Goal: Check status: Check status

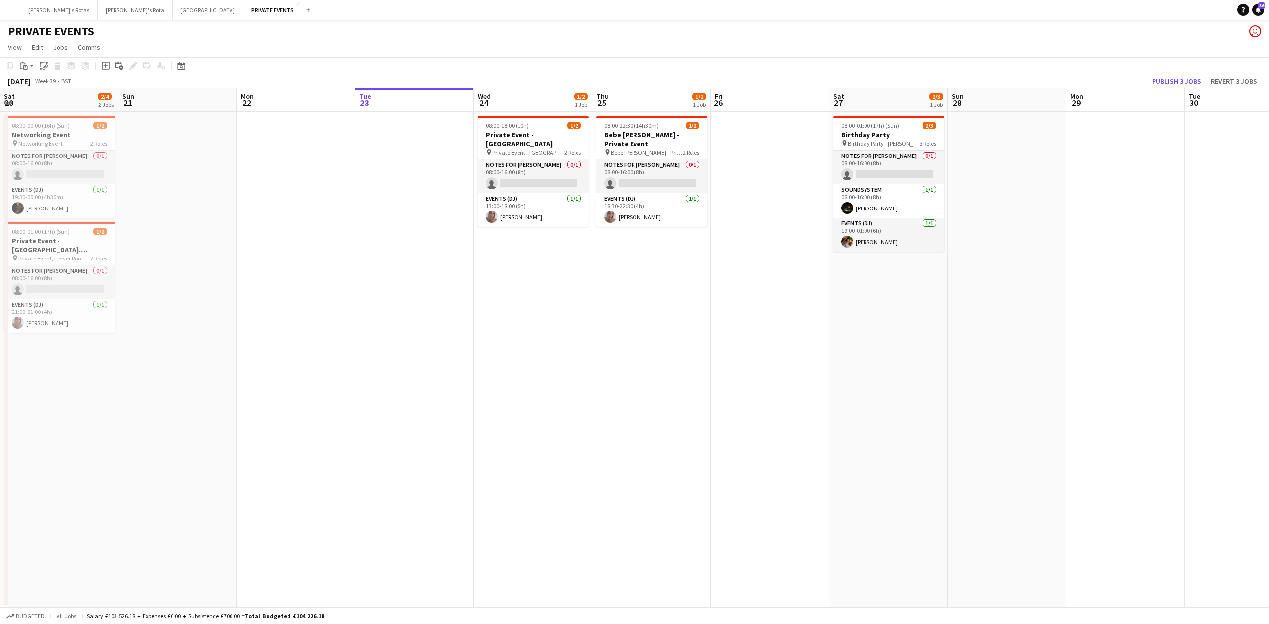
scroll to position [0, 237]
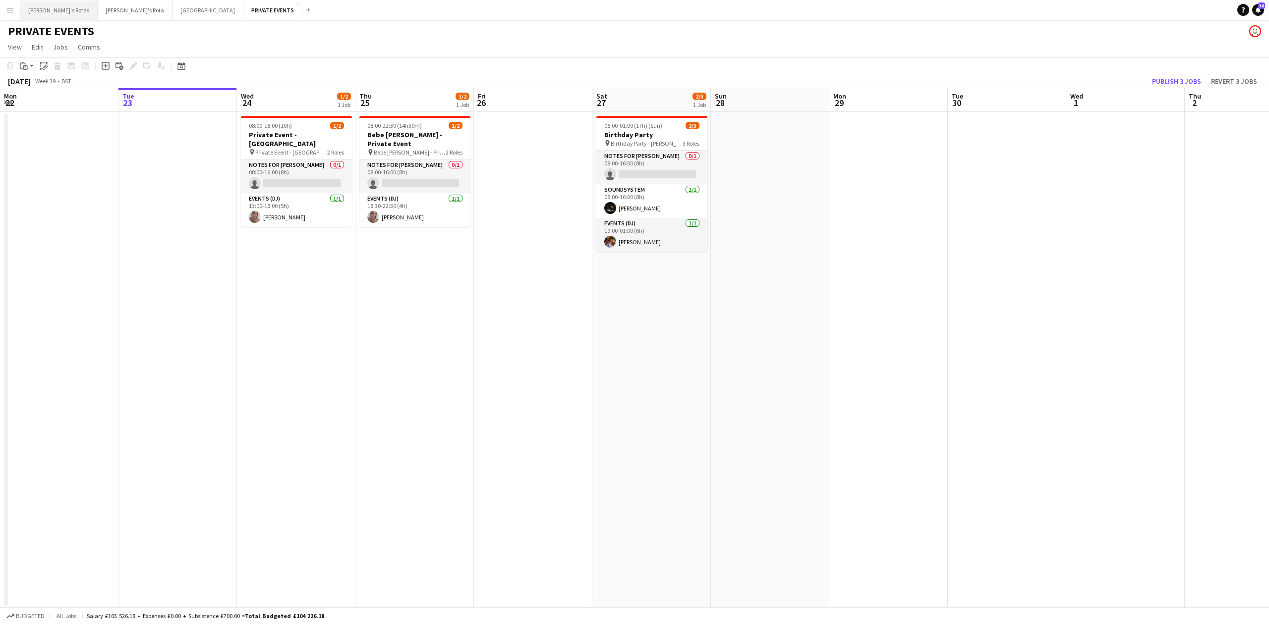
click at [44, 16] on button "[PERSON_NAME]'s Rotas Close" at bounding box center [58, 9] width 77 height 19
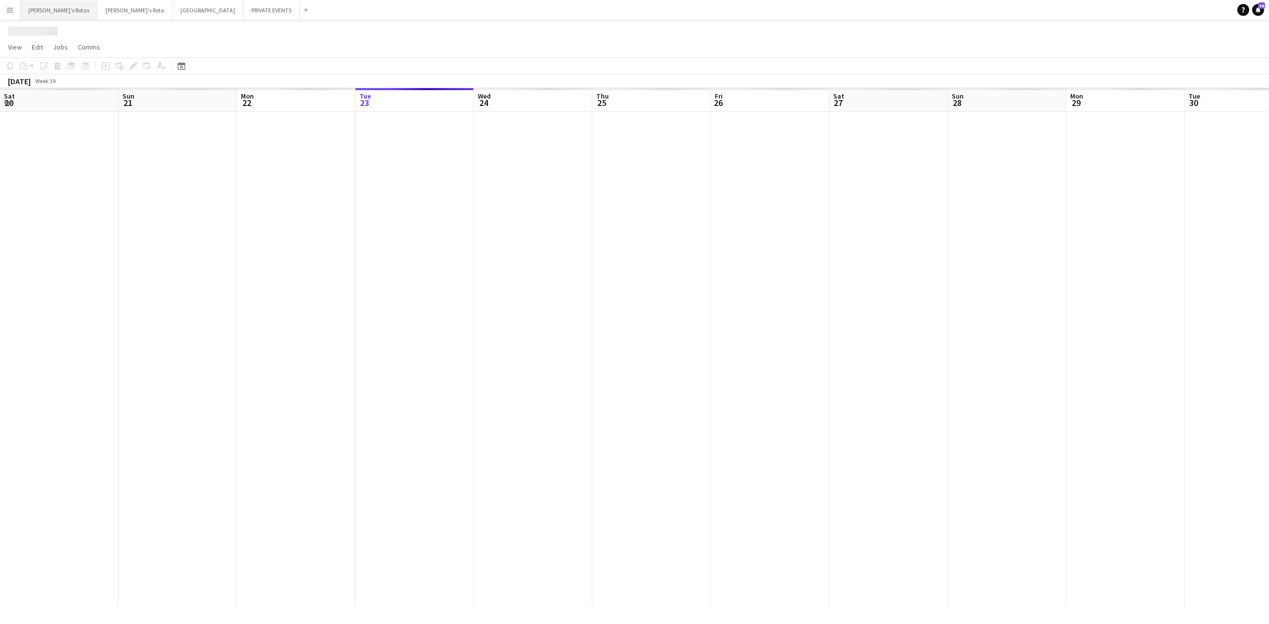
scroll to position [0, 237]
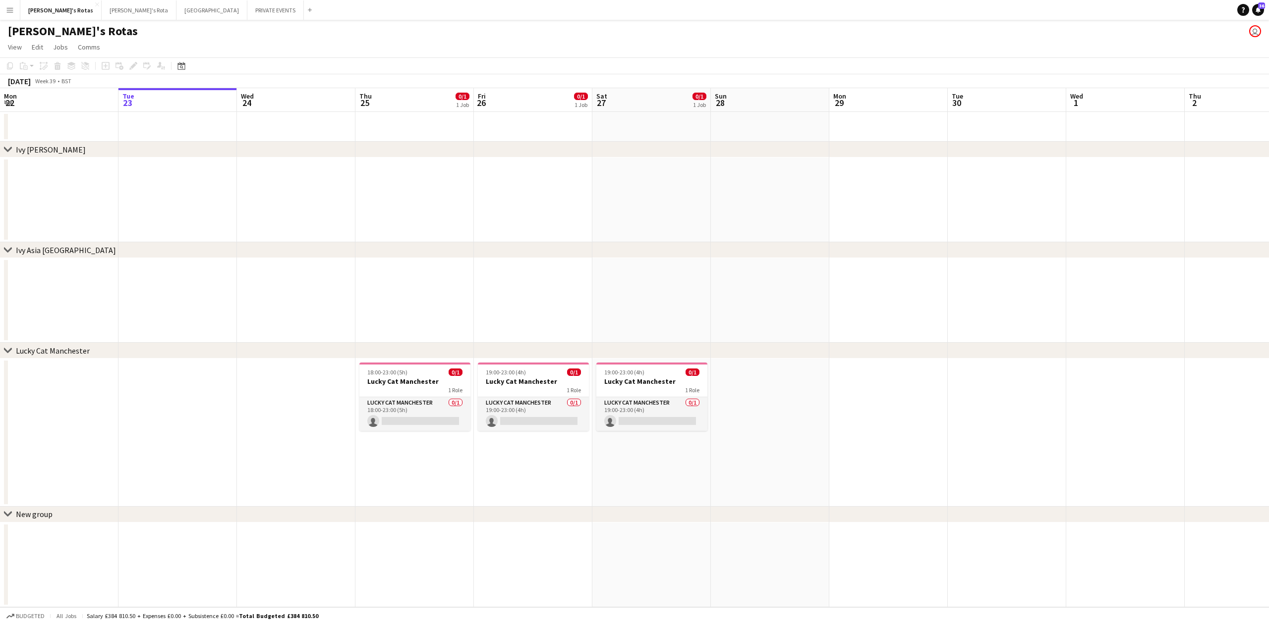
click at [183, 310] on app-date-cell at bounding box center [177, 300] width 118 height 85
click at [102, 10] on button "[PERSON_NAME]'s Rota Close" at bounding box center [139, 9] width 75 height 19
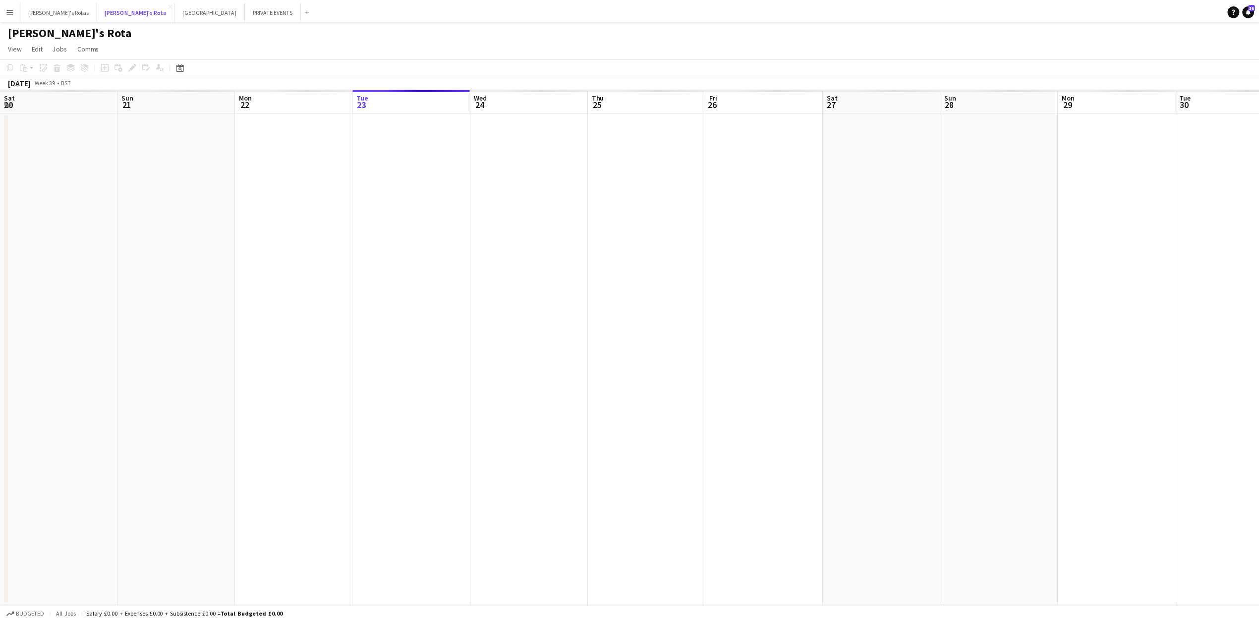
scroll to position [0, 237]
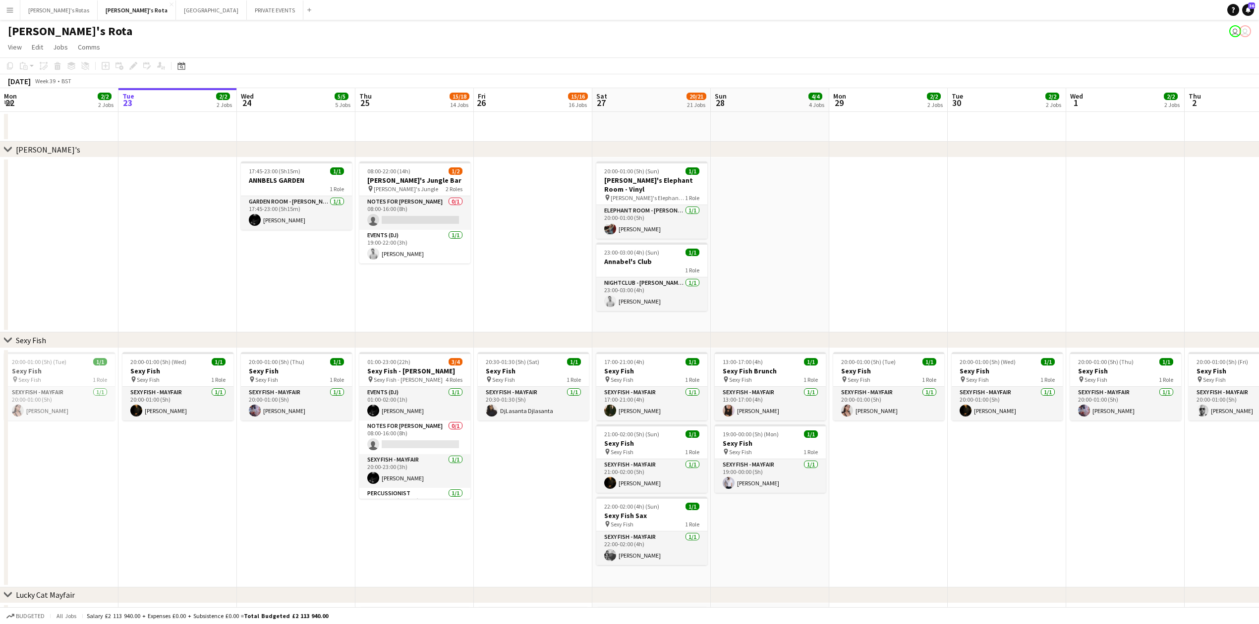
click at [292, 284] on app-date-cell "17:45-23:00 (5h15m) 1/1 ANNBELS GARDEN 1 Role GARDEN ROOM - [PERSON_NAME]'S [DA…" at bounding box center [296, 245] width 118 height 175
click at [223, 470] on app-date-cell "20:00-01:00 (5h) (Wed) 1/1 Sexy Fish pin Sexy Fish 1 Role SEXY FISH - MAYFAIR […" at bounding box center [177, 467] width 118 height 239
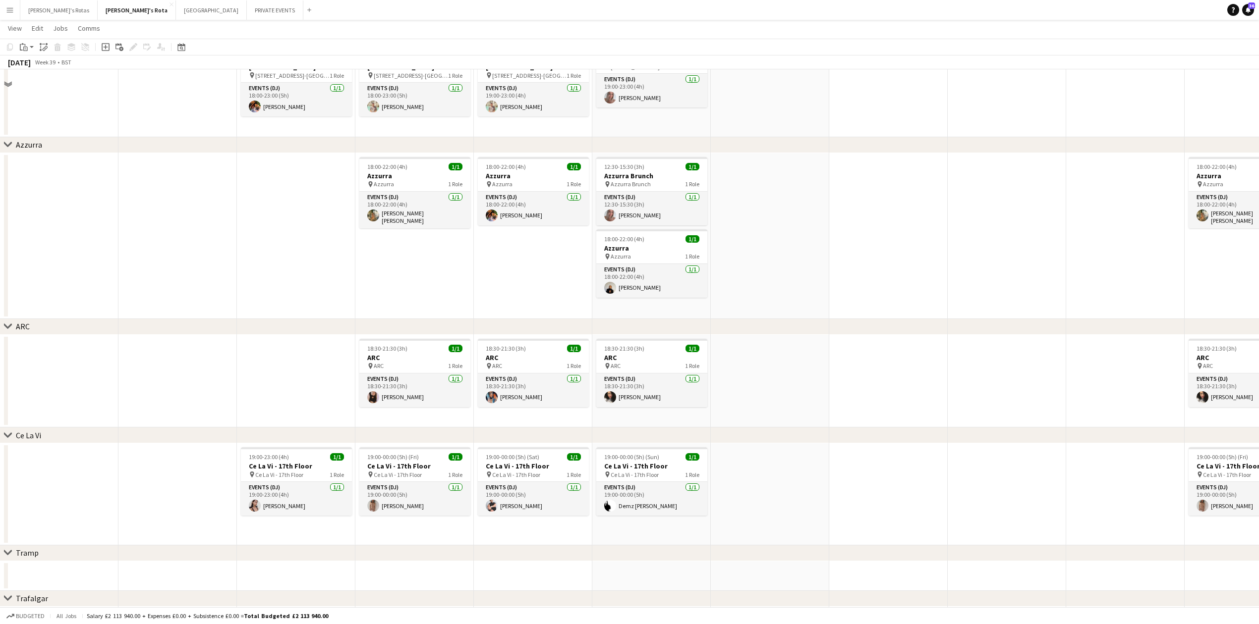
scroll to position [1850, 0]
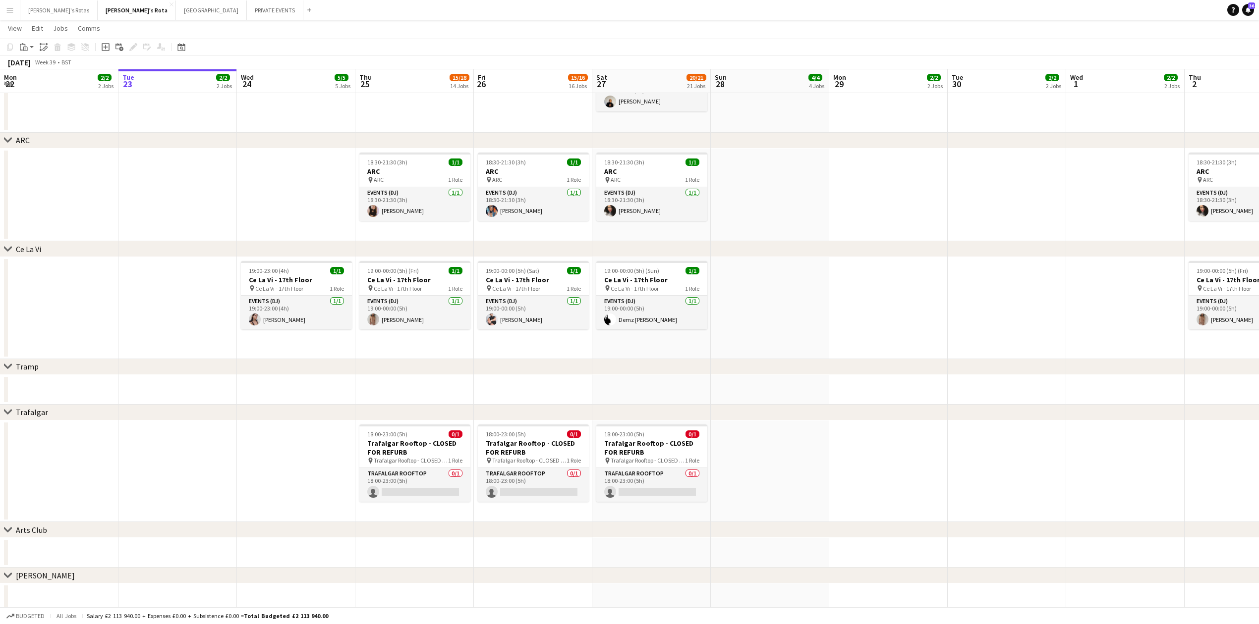
click at [980, 321] on app-date-cell at bounding box center [1007, 308] width 118 height 102
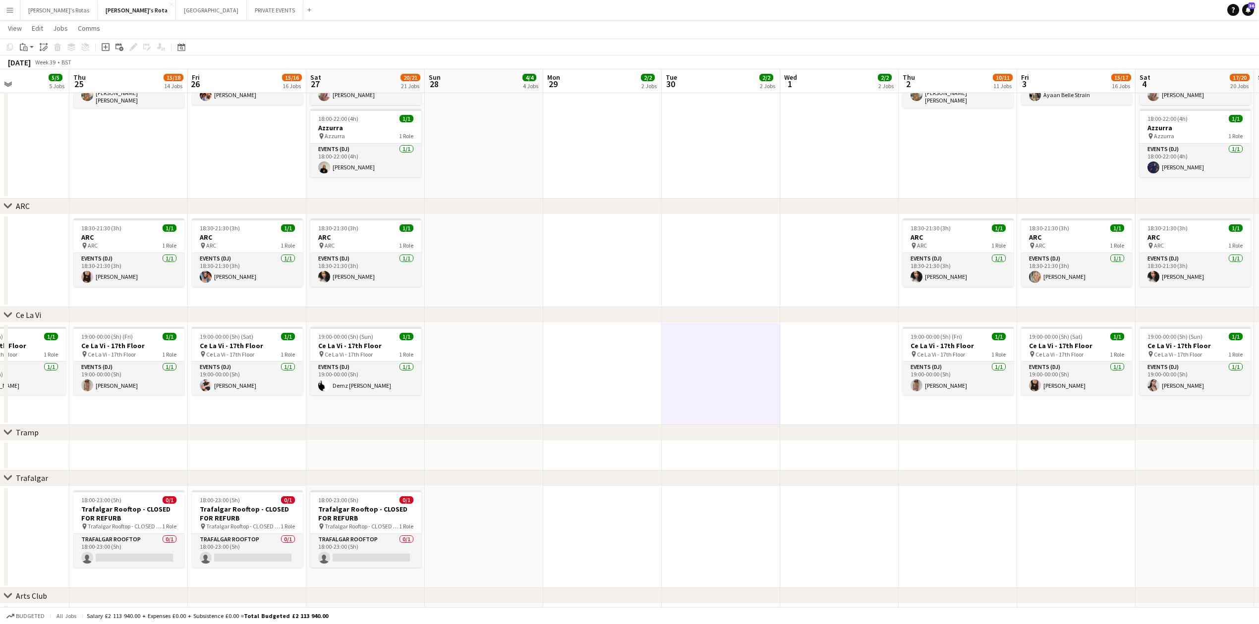
scroll to position [0, 404]
drag, startPoint x: 1073, startPoint y: 292, endPoint x: 671, endPoint y: 364, distance: 409.2
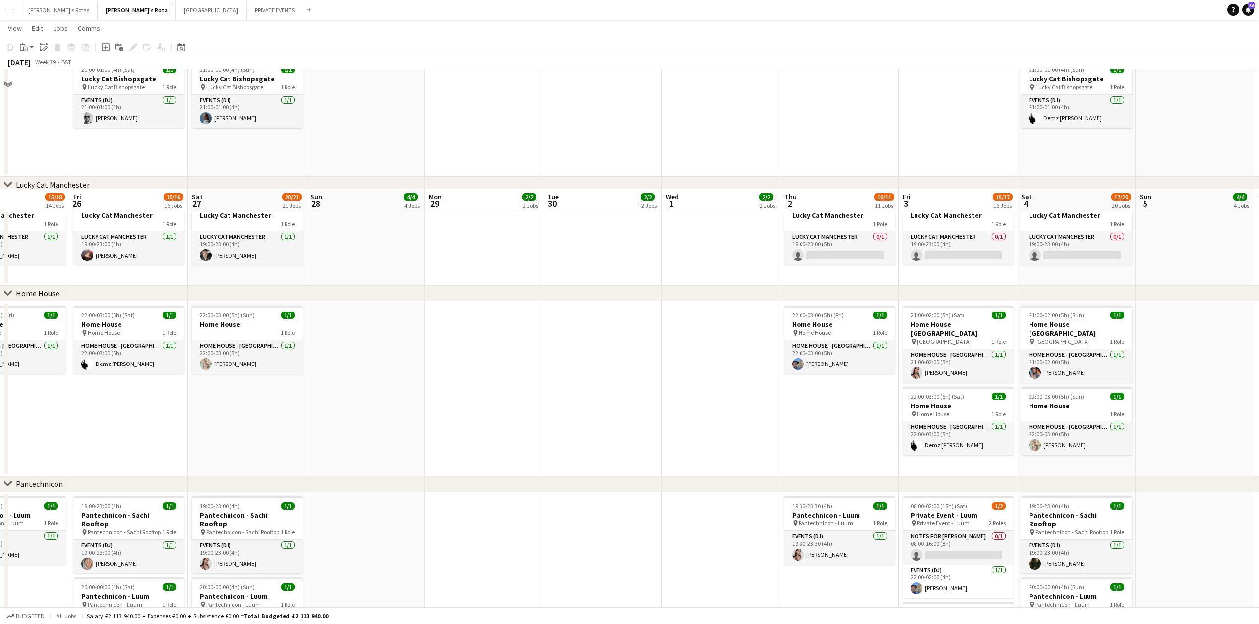
scroll to position [859, 0]
